Goal: Communication & Community: Answer question/provide support

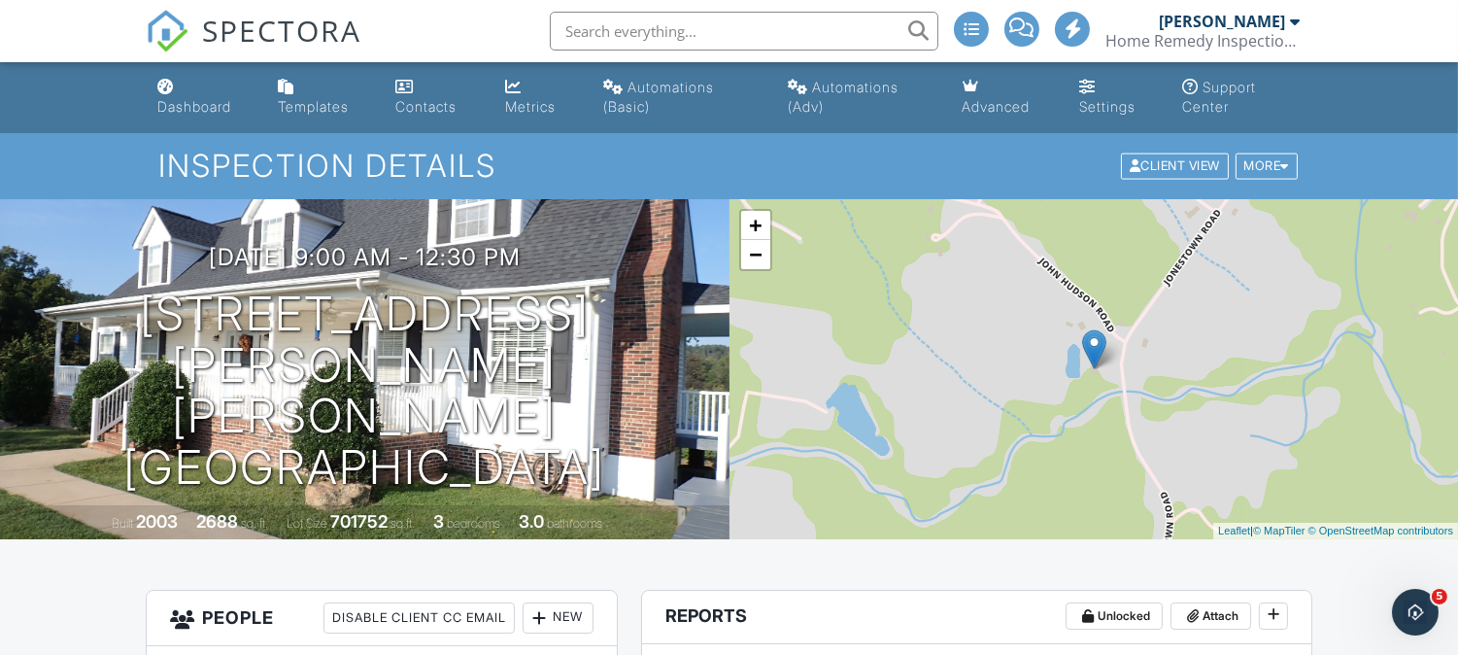
scroll to position [8, 0]
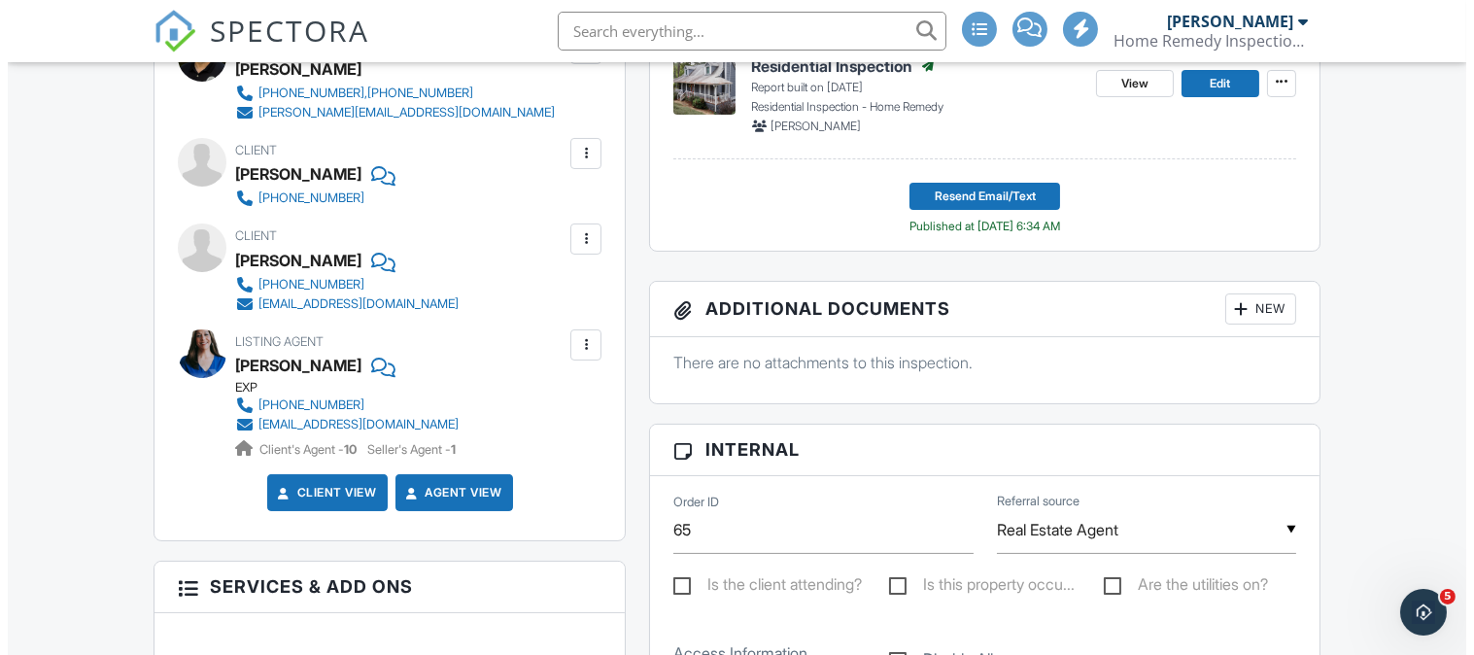
scroll to position [624, 0]
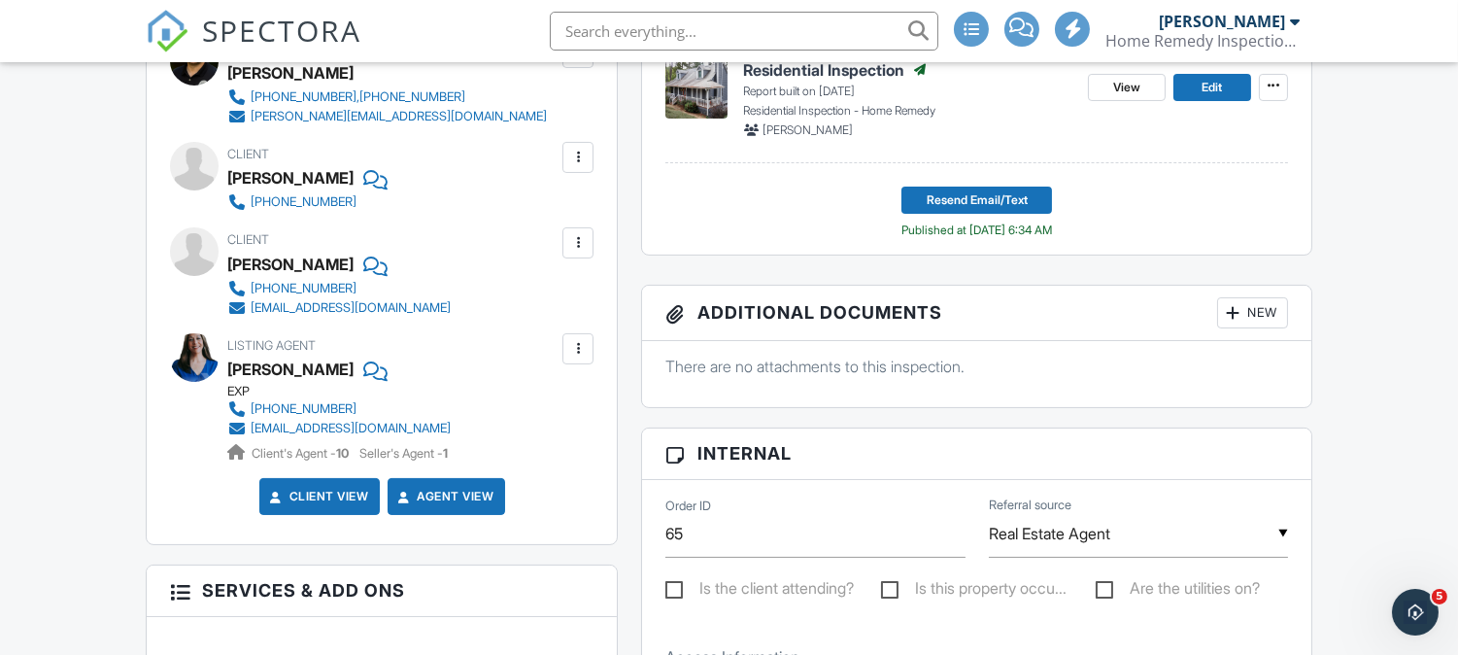
click at [583, 238] on div at bounding box center [577, 242] width 19 height 19
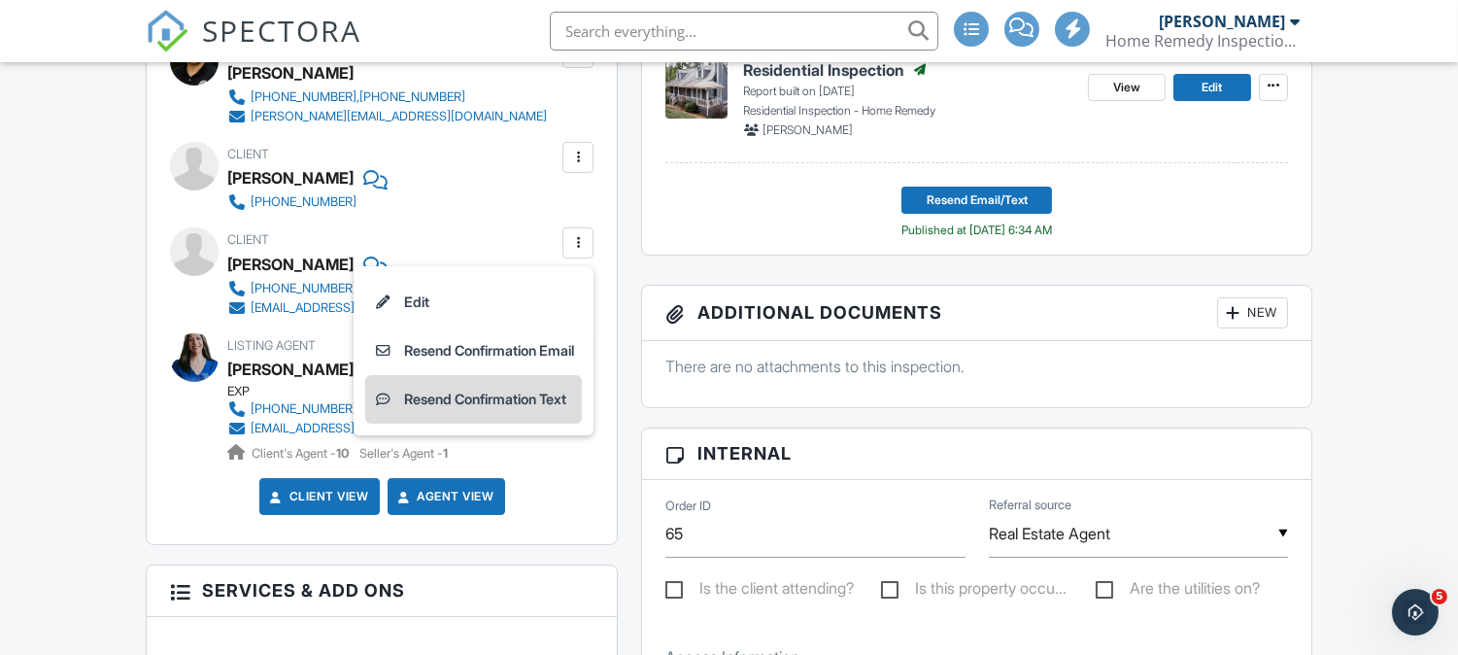
click at [499, 398] on li "Resend Confirmation Text" at bounding box center [473, 399] width 217 height 49
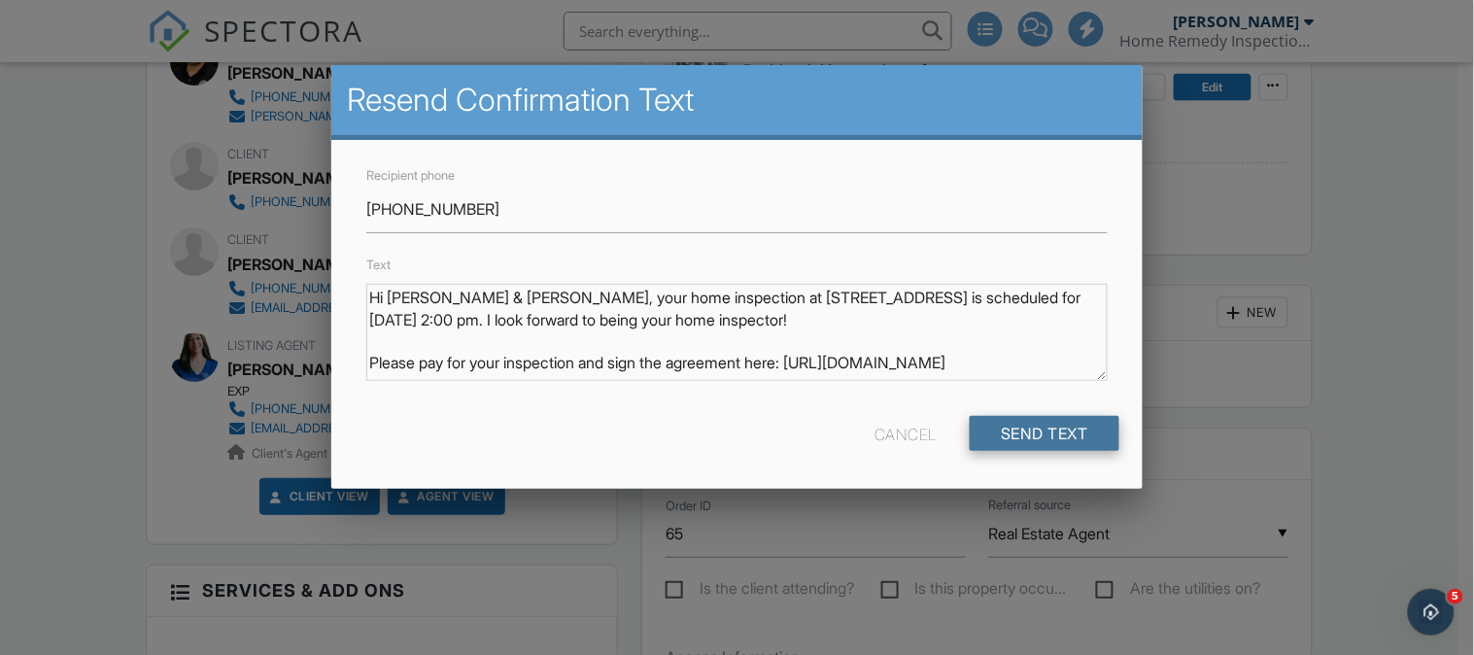
click at [1016, 435] on input "Send Text" at bounding box center [1045, 433] width 150 height 35
